Goal: Understand process/instructions

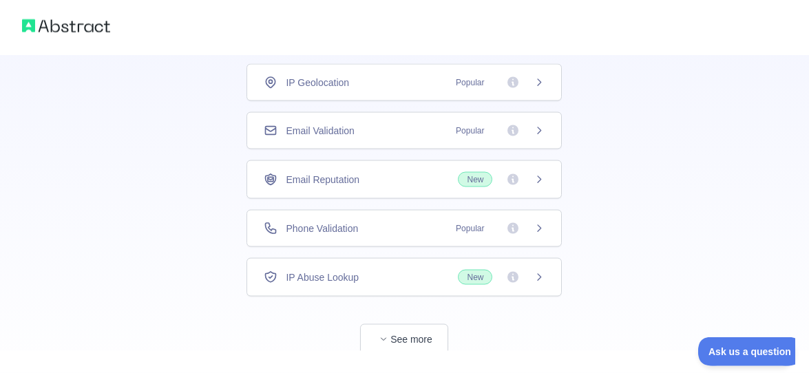
scroll to position [133, 0]
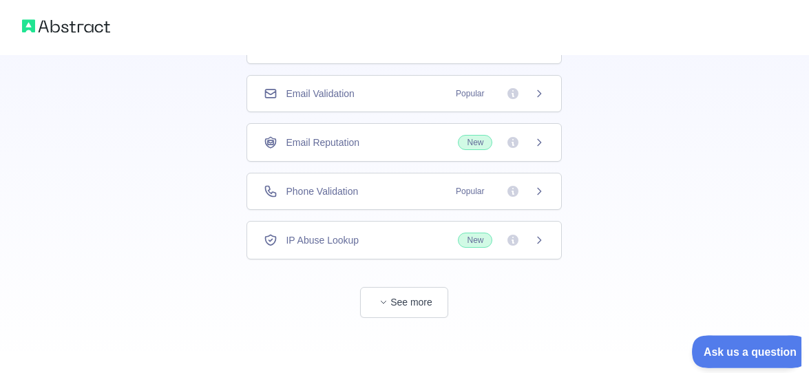
click at [759, 346] on span "Ask us a question" at bounding box center [743, 350] width 103 height 10
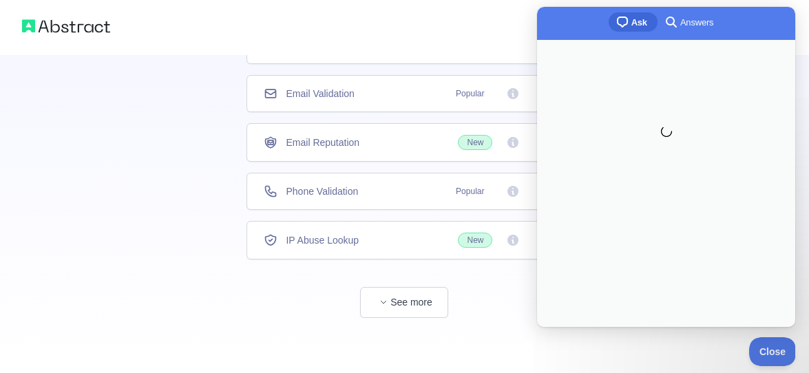
scroll to position [0, 0]
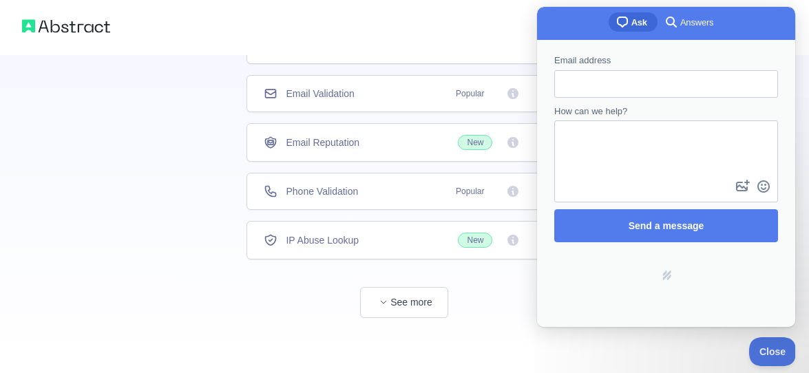
drag, startPoint x: 67, startPoint y: 11, endPoint x: 480, endPoint y: 308, distance: 508.2
click at [480, 297] on span "See more" at bounding box center [403, 288] width 315 height 58
click at [430, 20] on div at bounding box center [404, 27] width 809 height 55
click at [768, 346] on span "Close" at bounding box center [768, 350] width 47 height 10
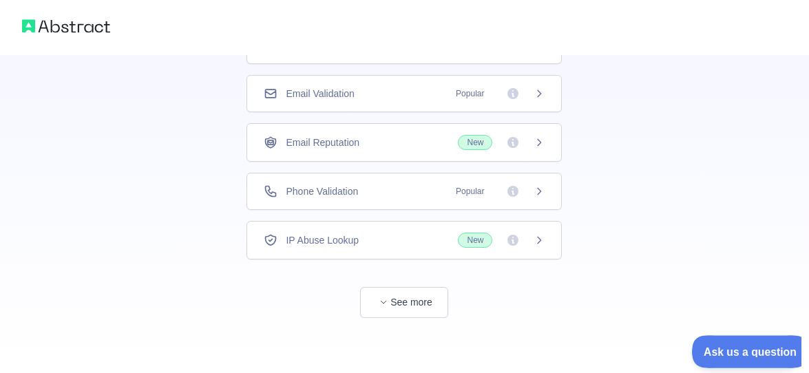
click at [762, 346] on span "Ask us a question" at bounding box center [743, 350] width 103 height 10
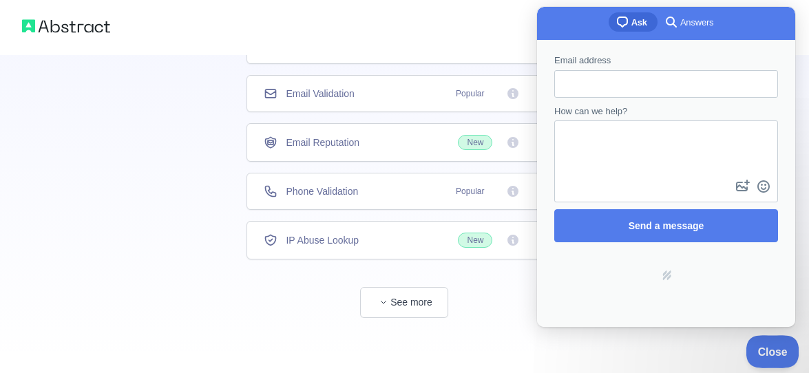
click at [768, 346] on span "Close" at bounding box center [768, 350] width 47 height 10
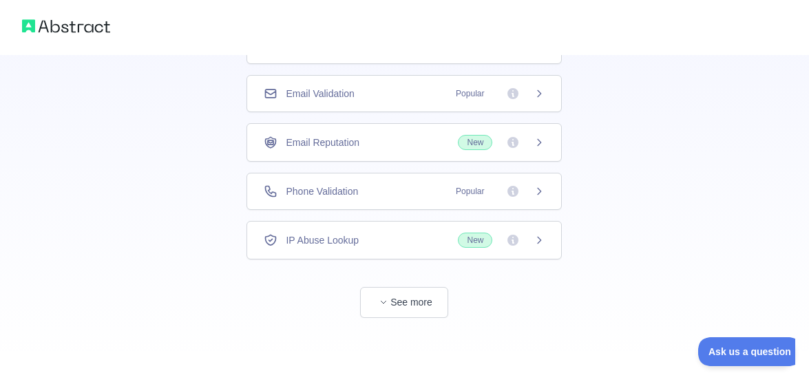
scroll to position [54, 0]
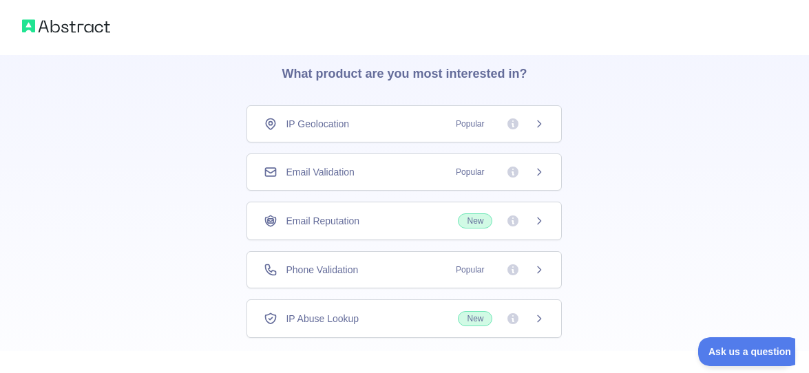
click at [469, 219] on span "New" at bounding box center [475, 220] width 34 height 15
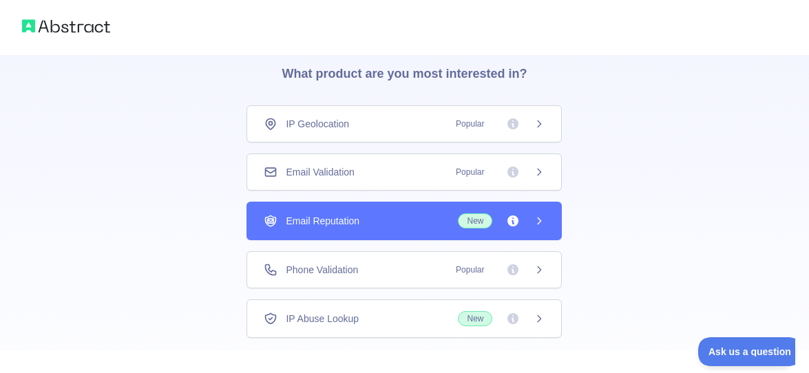
click at [546, 224] on div "Email Reputation New" at bounding box center [403, 221] width 315 height 39
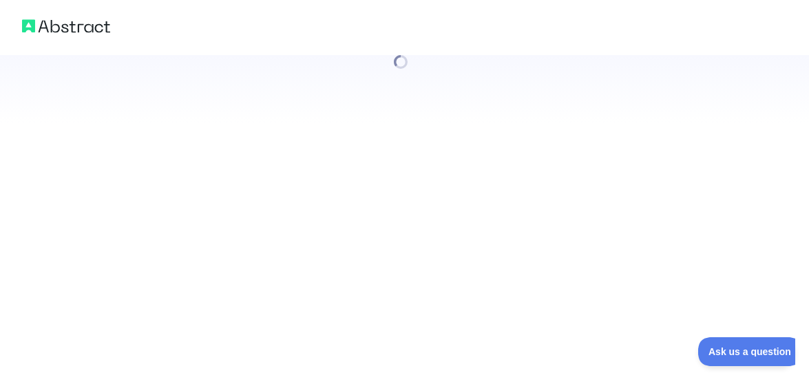
click at [546, 224] on div at bounding box center [404, 186] width 809 height 373
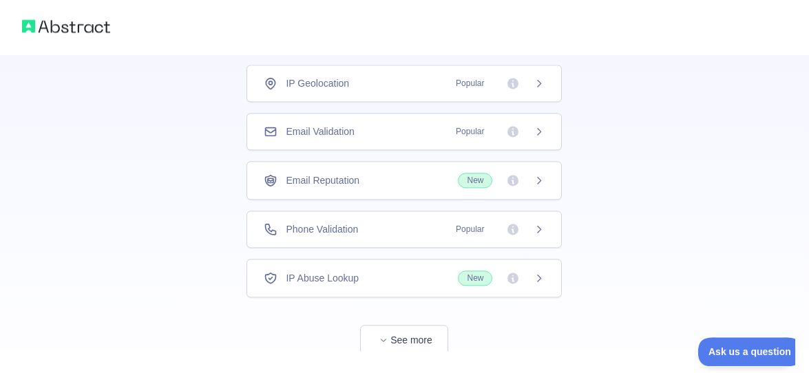
scroll to position [133, 0]
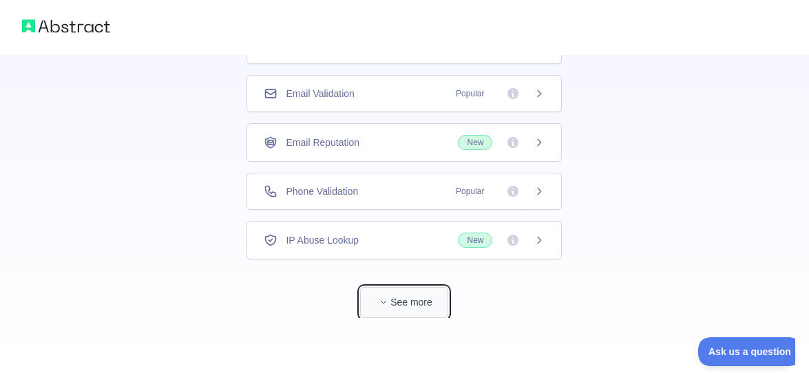
click at [371, 300] on button "See more" at bounding box center [404, 302] width 88 height 31
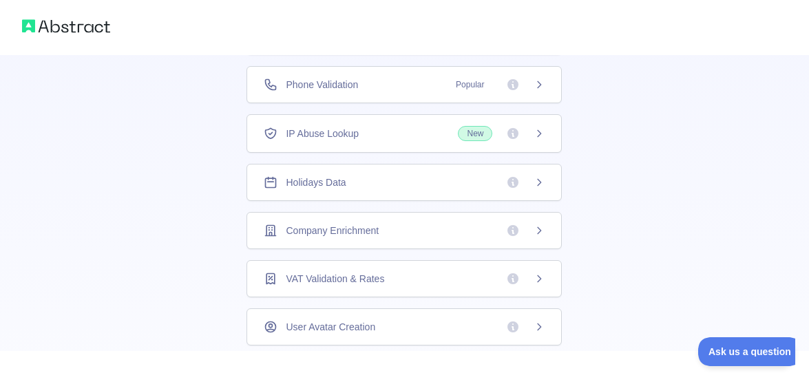
scroll to position [0, 0]
